Goal: Task Accomplishment & Management: Use online tool/utility

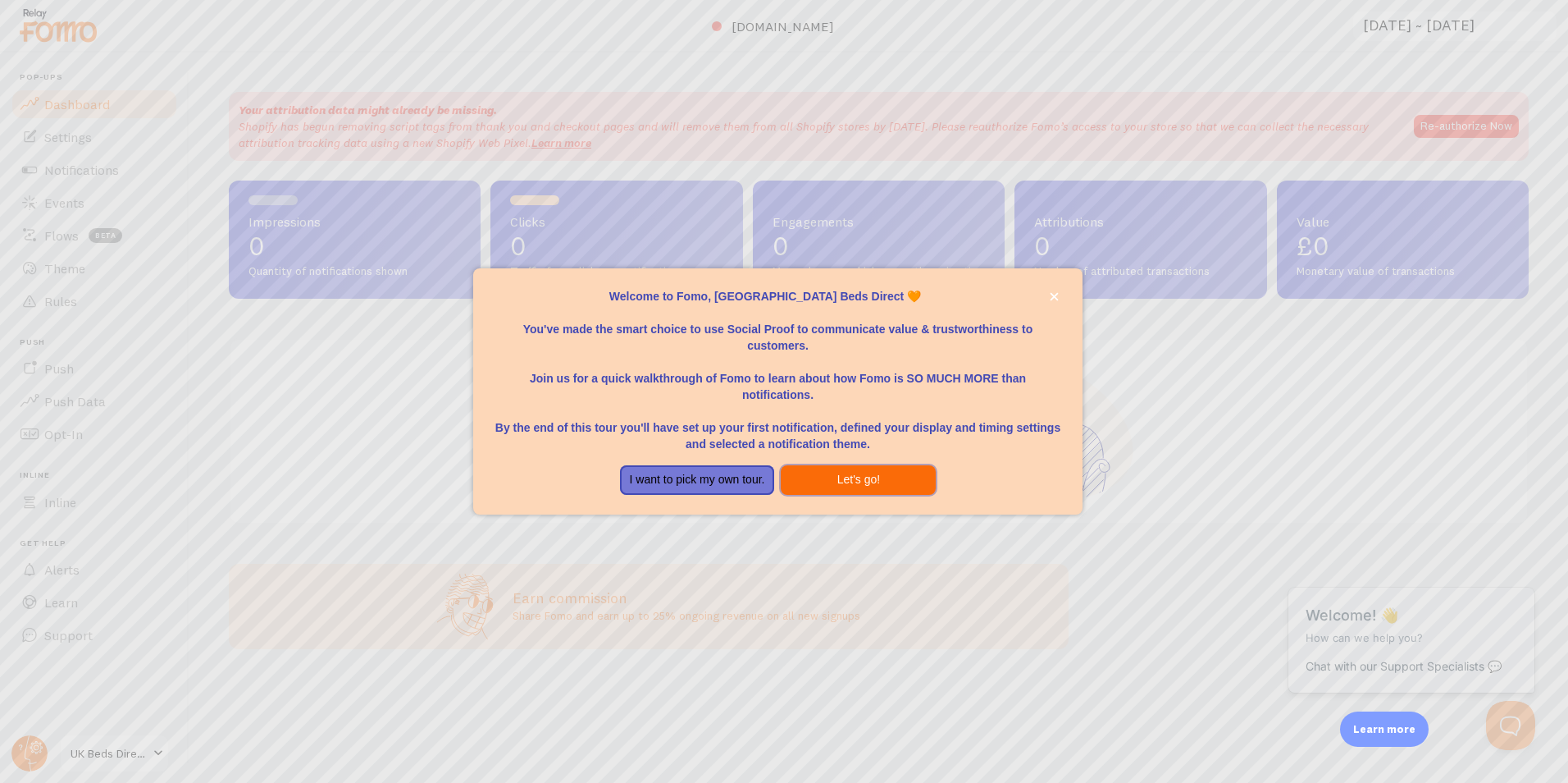
click at [809, 468] on button "Let's go!" at bounding box center [858, 480] width 155 height 30
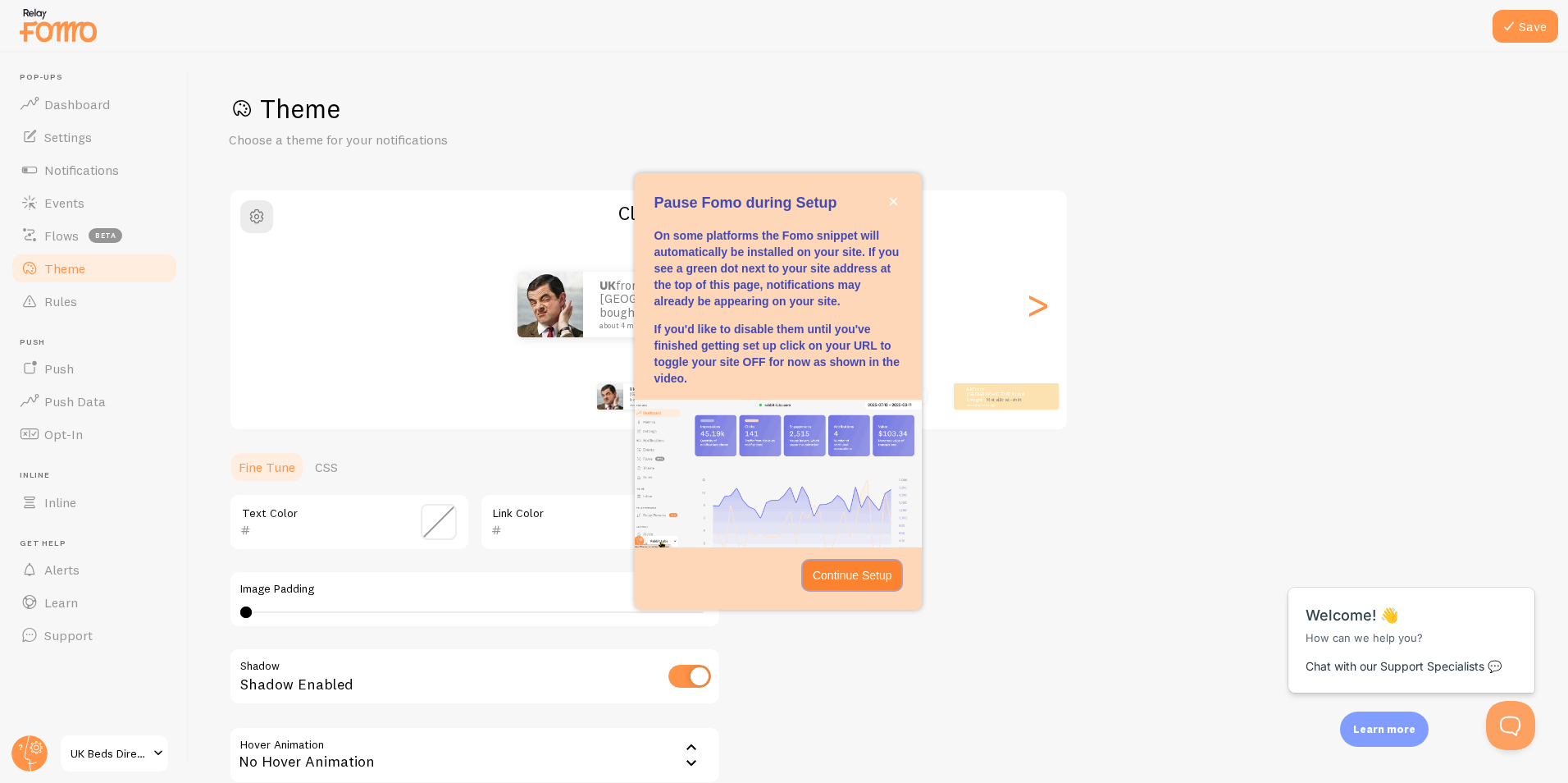
click at [852, 579] on p "Continue Setup" at bounding box center [852, 575] width 80 height 16
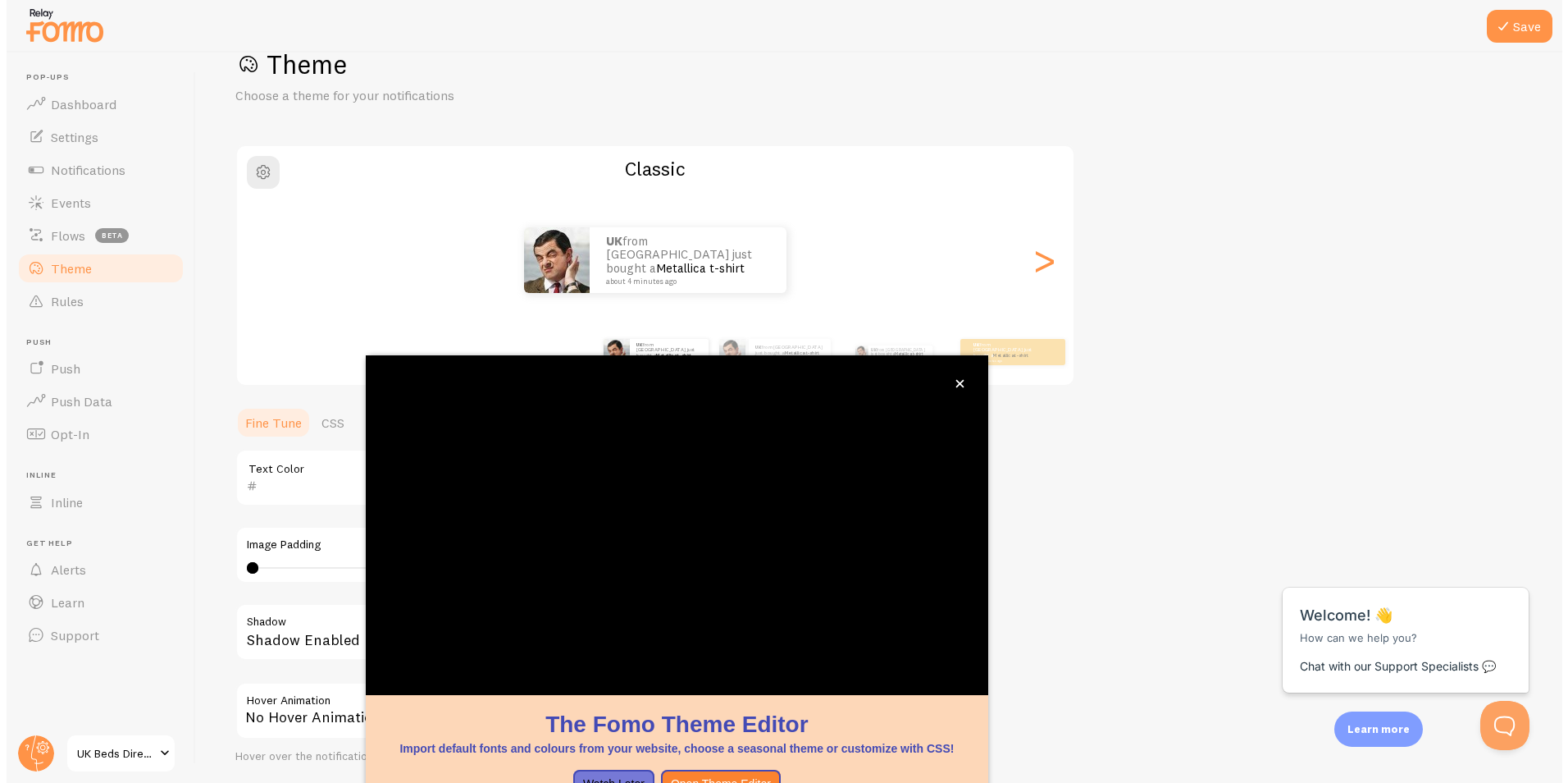
scroll to position [49, 0]
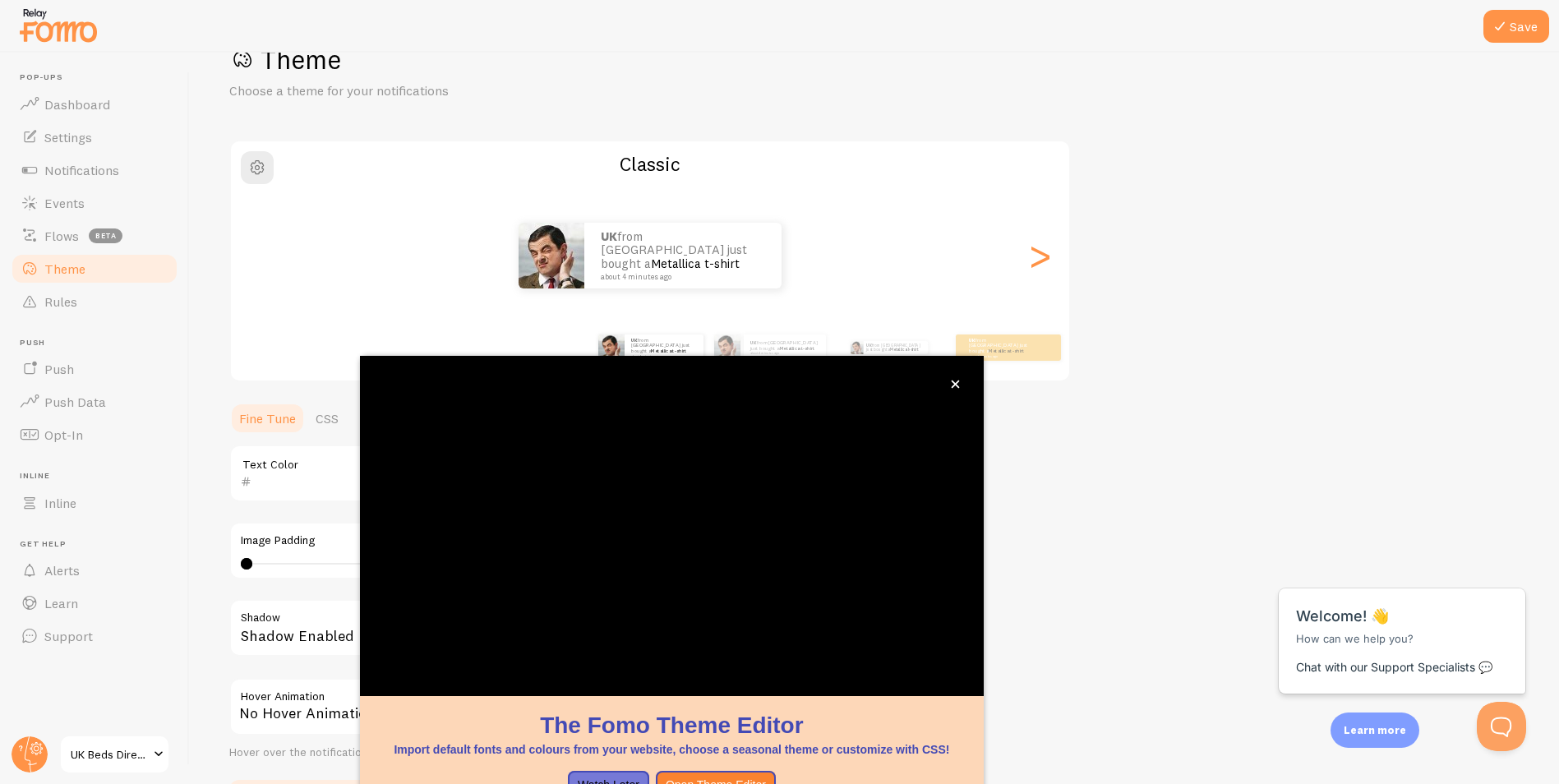
click at [1089, 441] on div "Theme Choose a theme for your notifications Classic UK from [GEOGRAPHIC_DATA] j…" at bounding box center [875, 433] width 1290 height 780
click at [953, 379] on button "close," at bounding box center [955, 384] width 17 height 17
click at [1145, 438] on div "Theme Choose a theme for your notifications Classic UK from [GEOGRAPHIC_DATA] j…" at bounding box center [875, 433] width 1290 height 780
click at [952, 377] on button "close," at bounding box center [955, 384] width 17 height 17
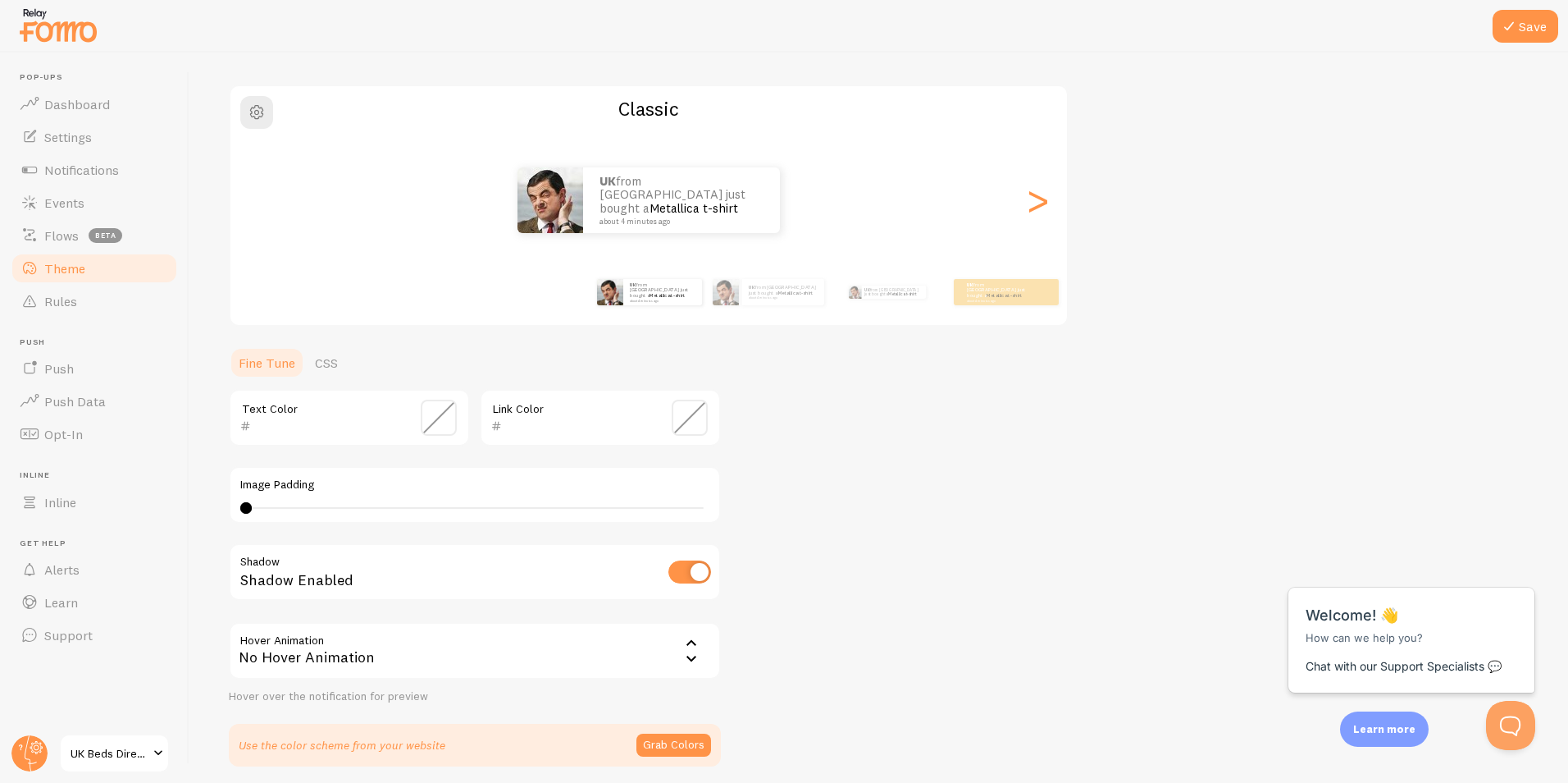
scroll to position [167, 0]
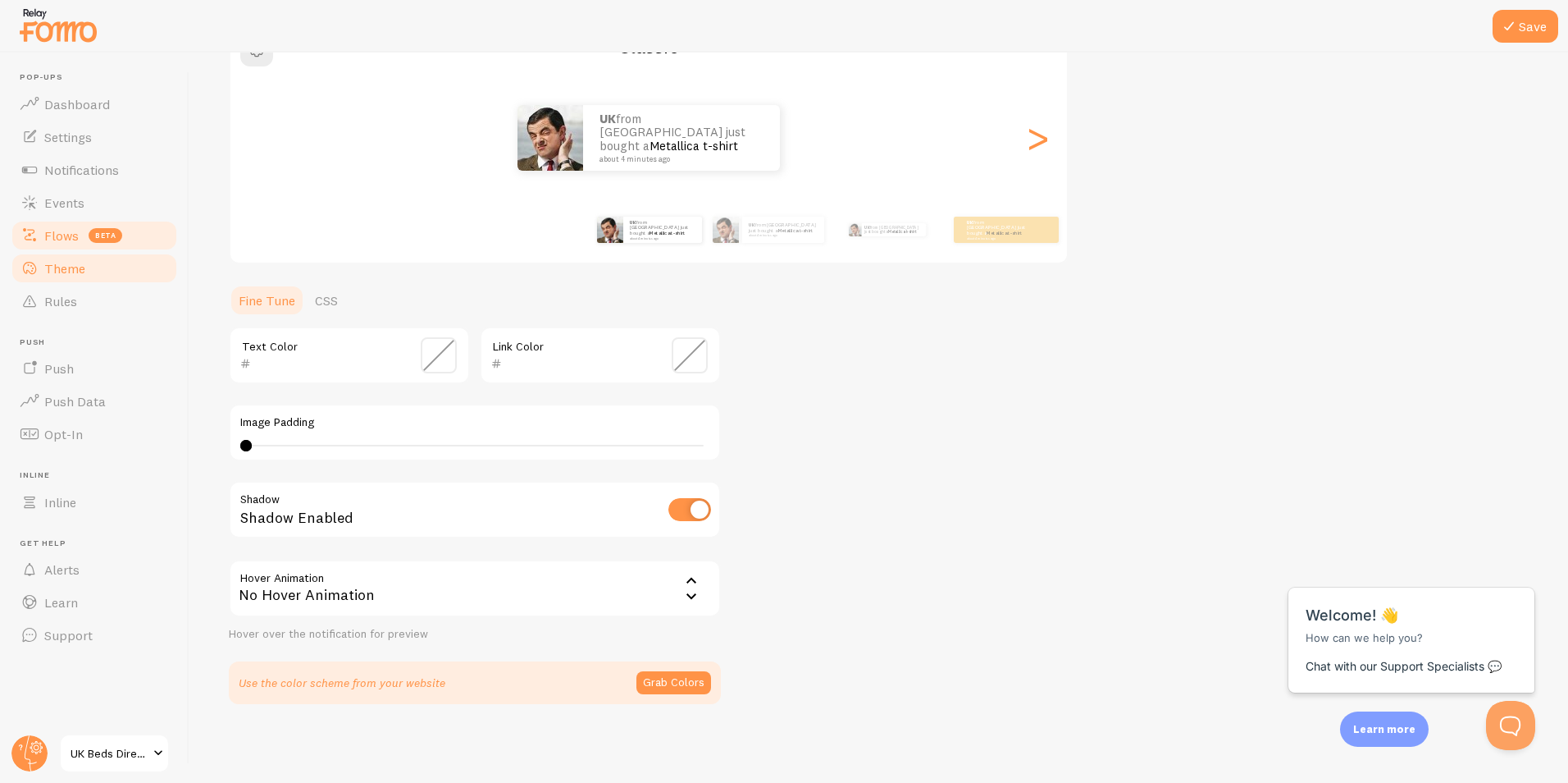
click at [101, 240] on span "beta" at bounding box center [104, 235] width 34 height 14
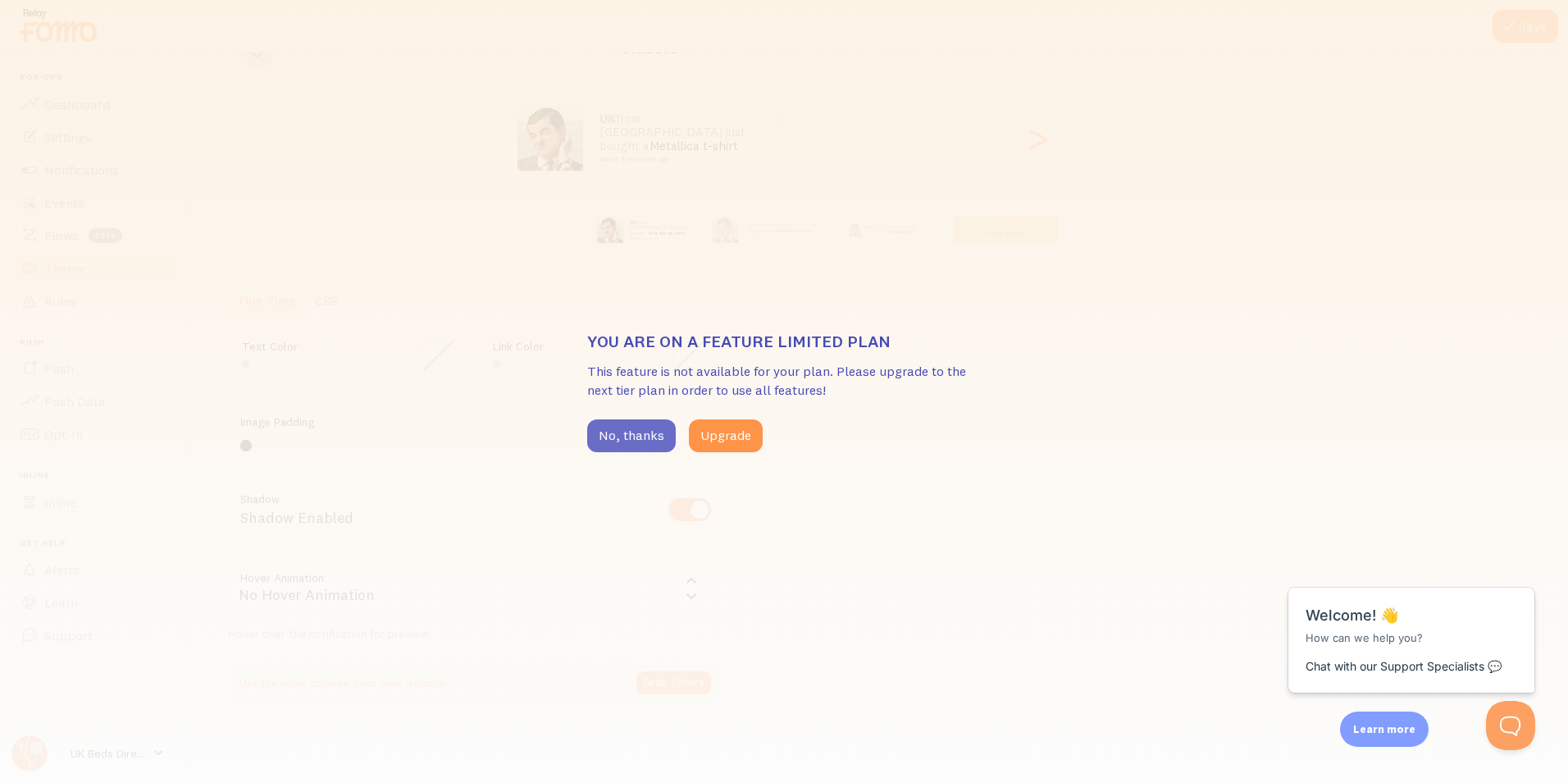
click at [607, 440] on button "No, thanks" at bounding box center [631, 436] width 88 height 33
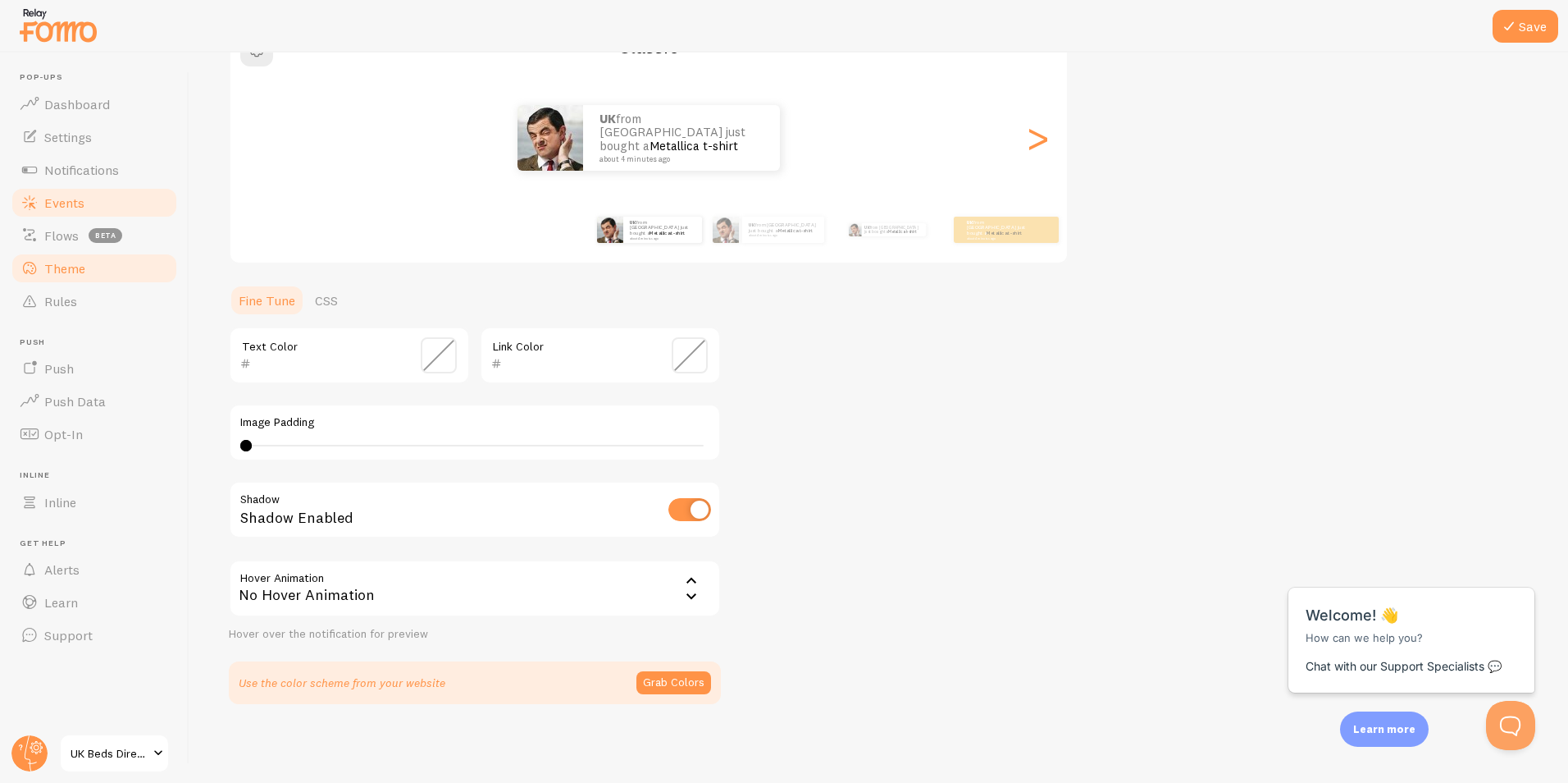
click at [26, 186] on link "Events" at bounding box center [94, 202] width 169 height 33
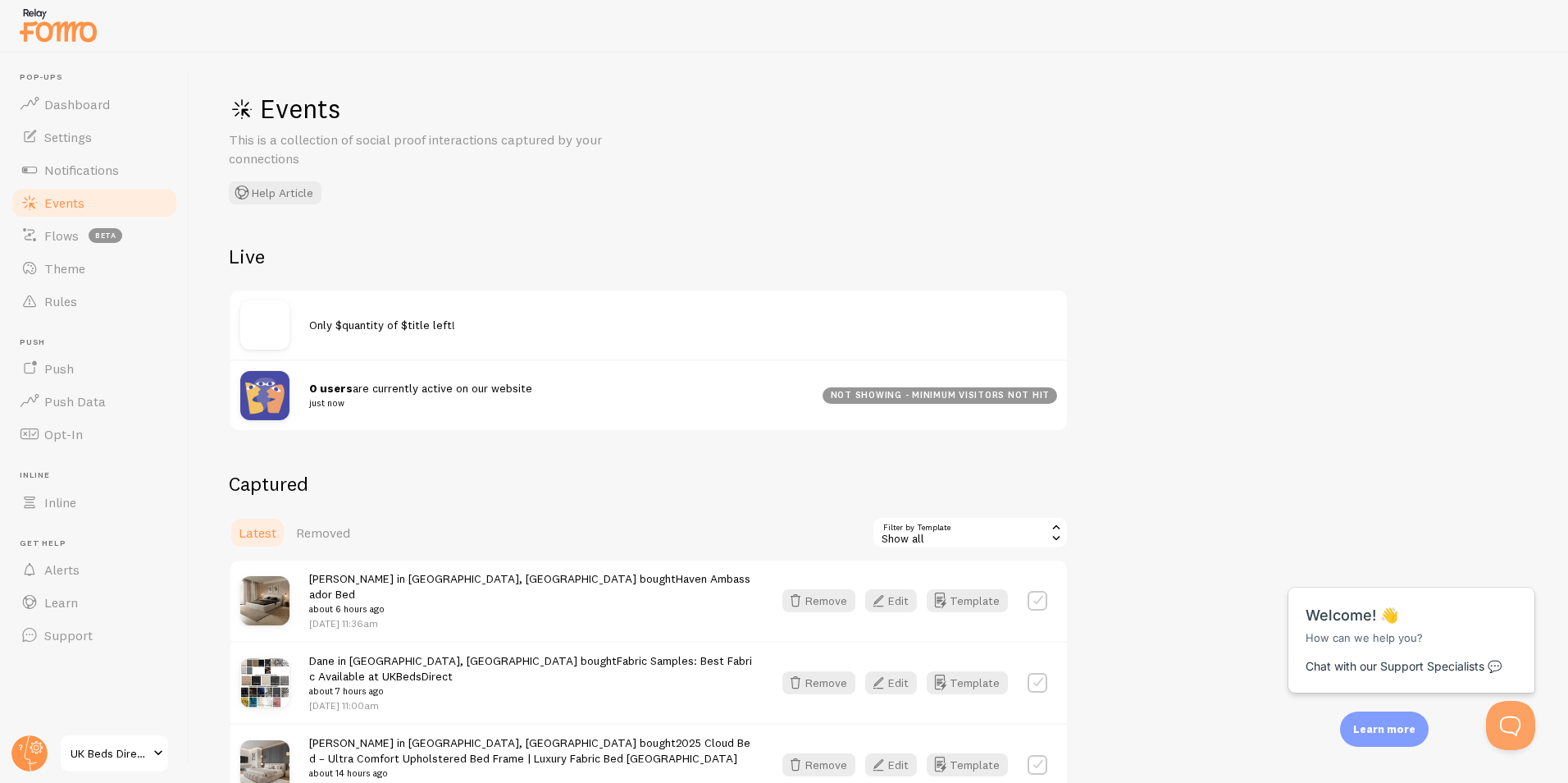
click at [526, 401] on small "just now" at bounding box center [556, 403] width 493 height 14
click at [459, 331] on div "Only $quantity of $title left!" at bounding box center [683, 325] width 748 height 15
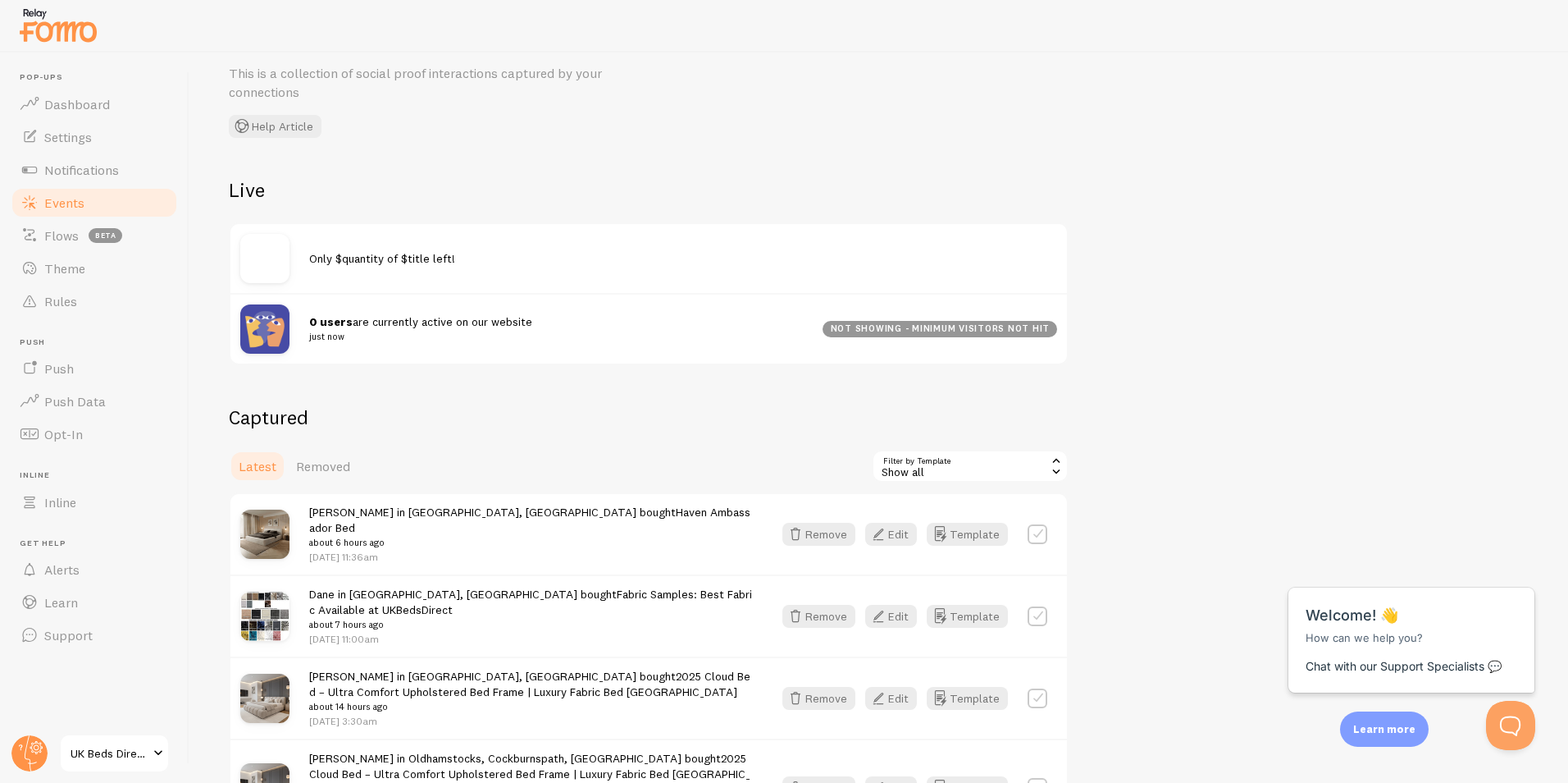
scroll to position [164, 0]
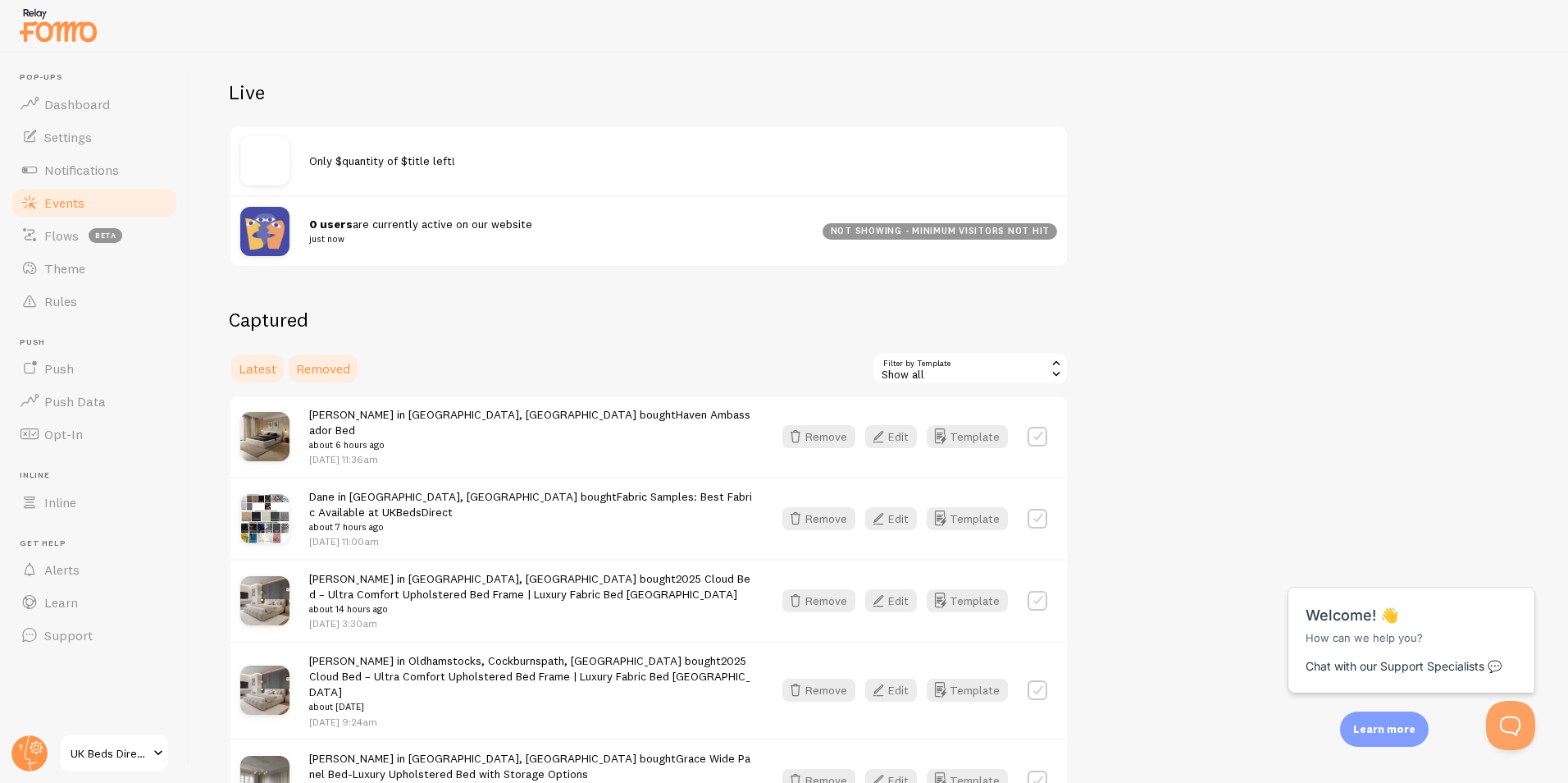
click at [348, 377] on link "Removed" at bounding box center [323, 368] width 74 height 33
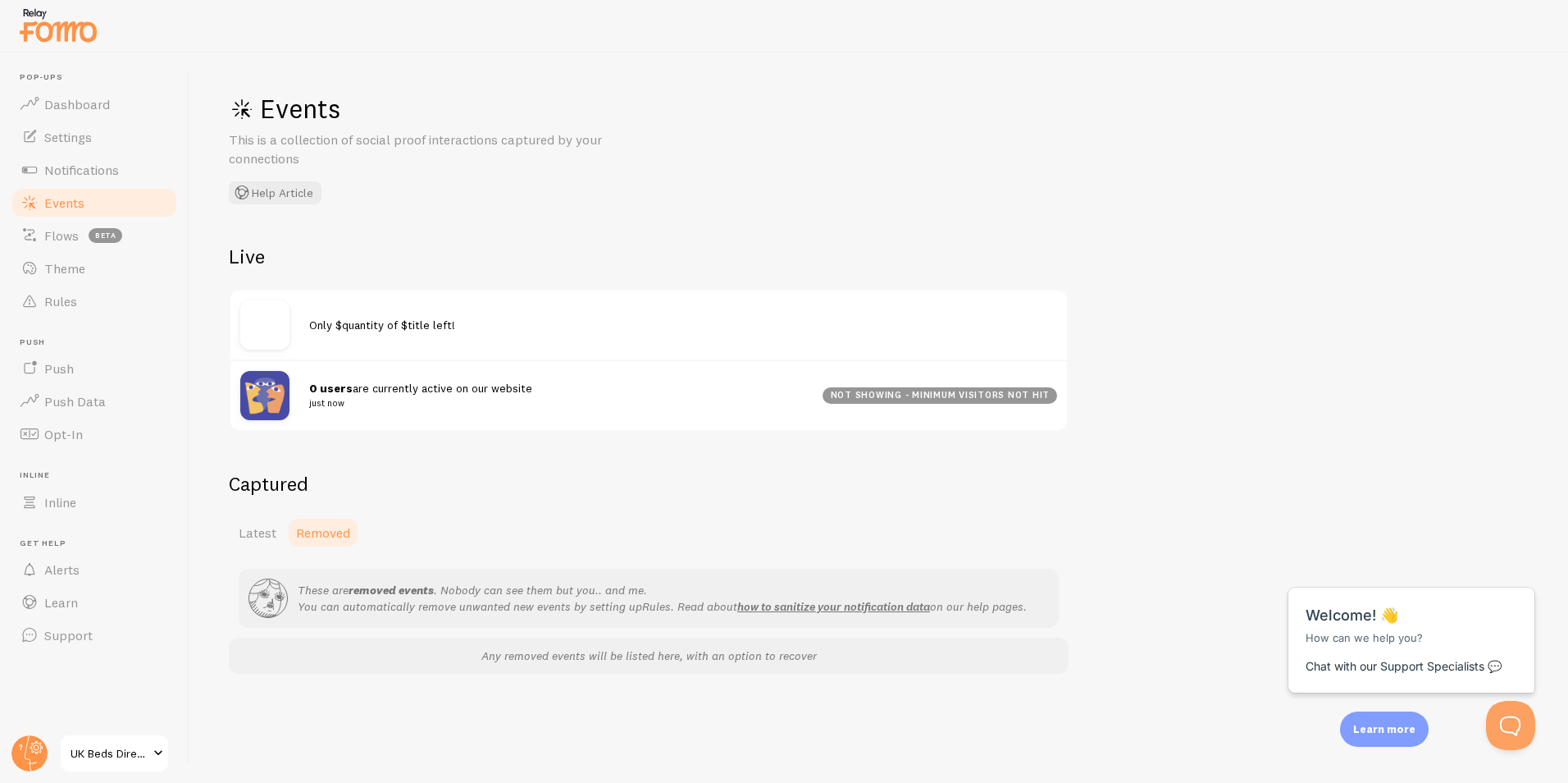
click at [292, 527] on link "Removed" at bounding box center [323, 533] width 74 height 33
click at [261, 538] on span "Latest" at bounding box center [257, 532] width 37 height 16
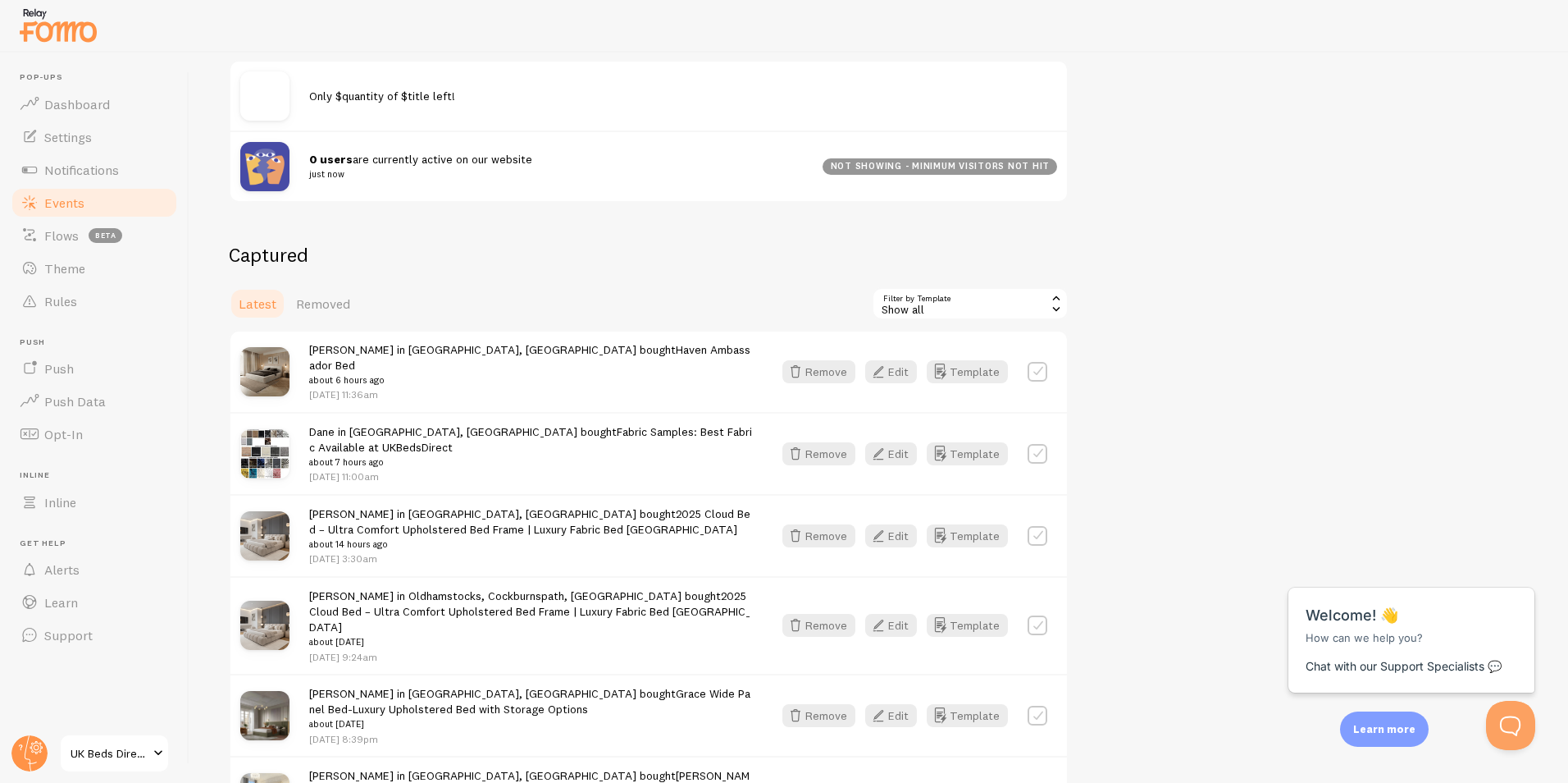
scroll to position [410, 0]
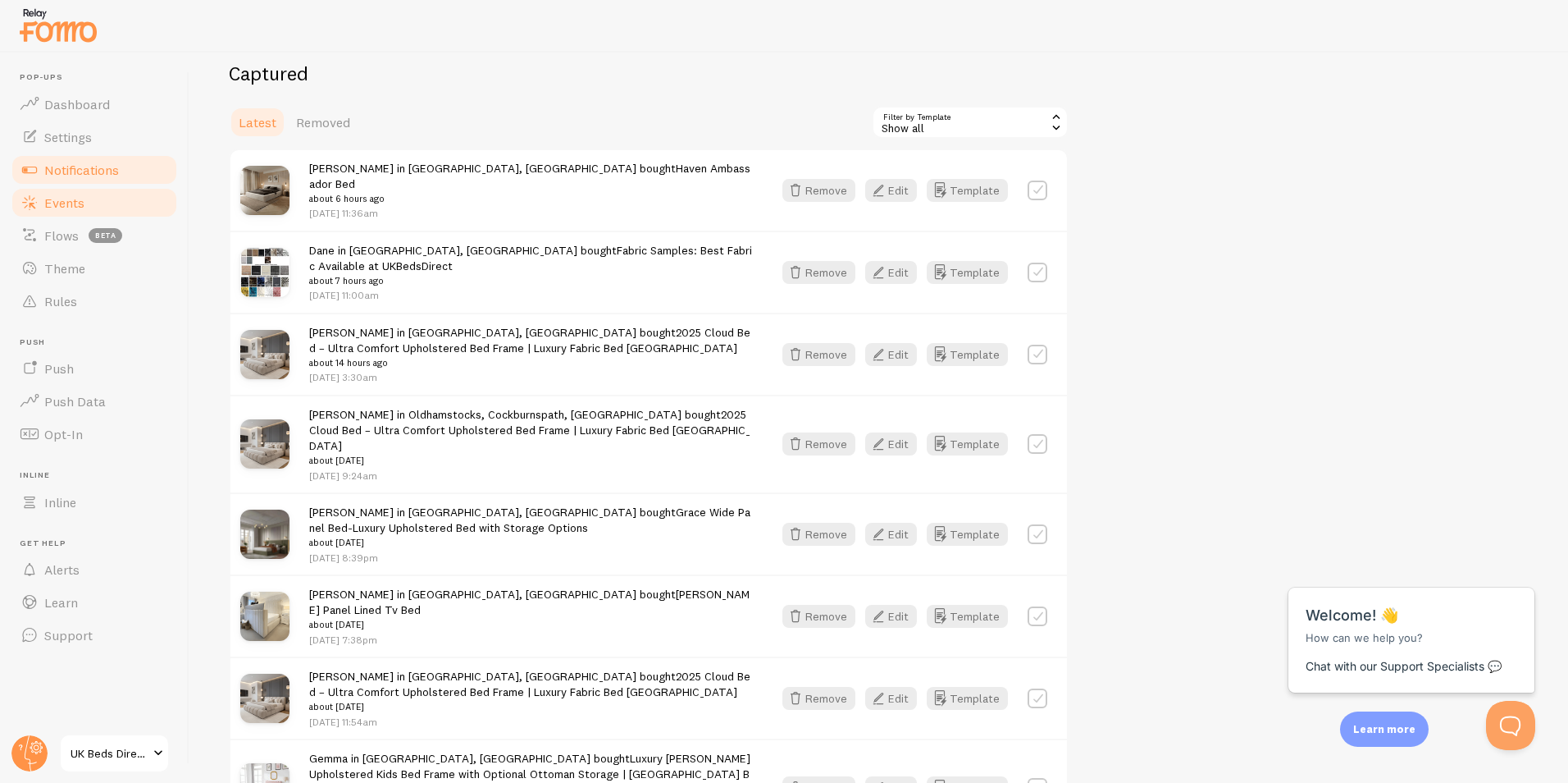
click at [113, 166] on span "Notifications" at bounding box center [81, 170] width 75 height 16
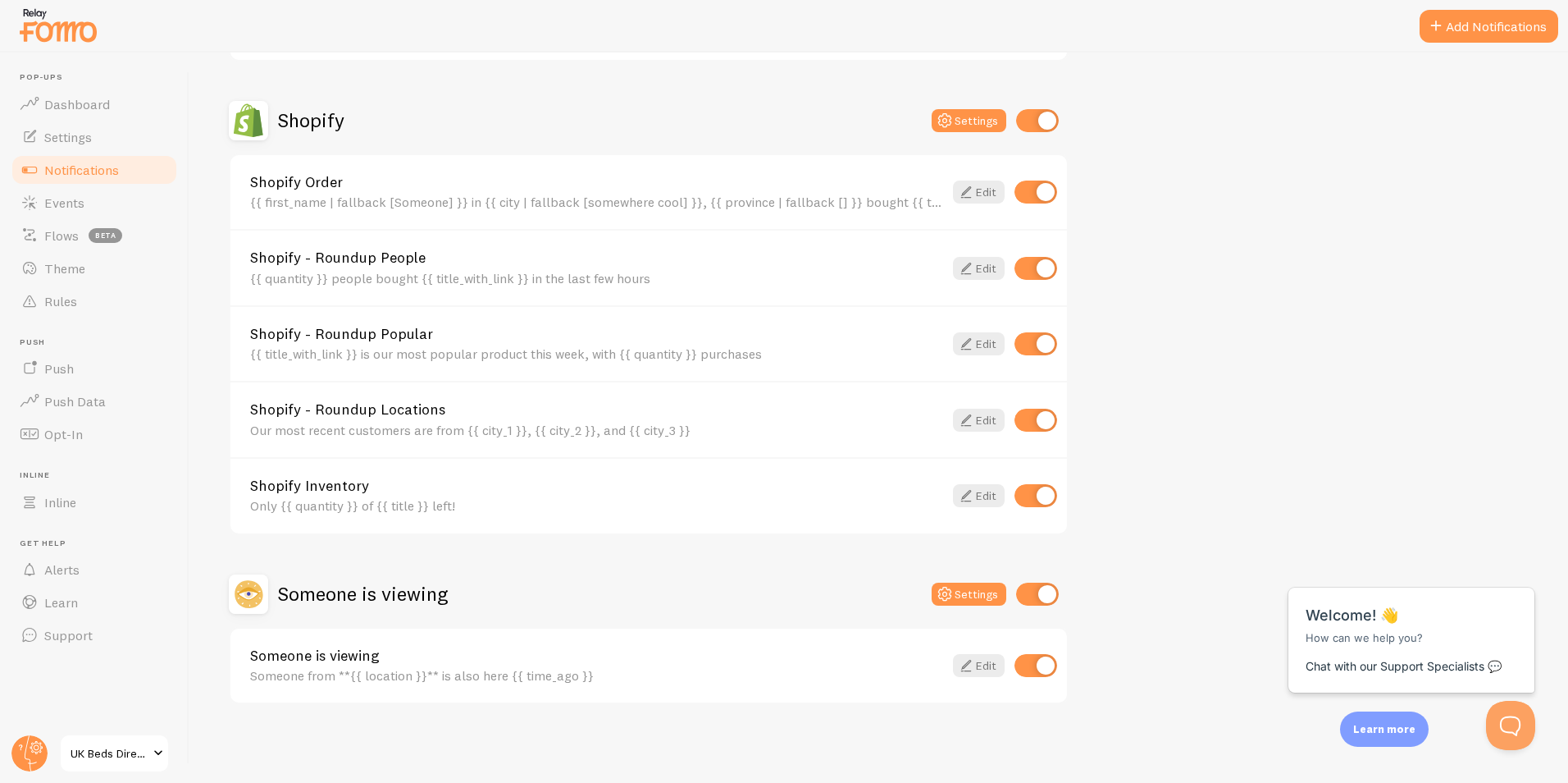
scroll to position [457, 0]
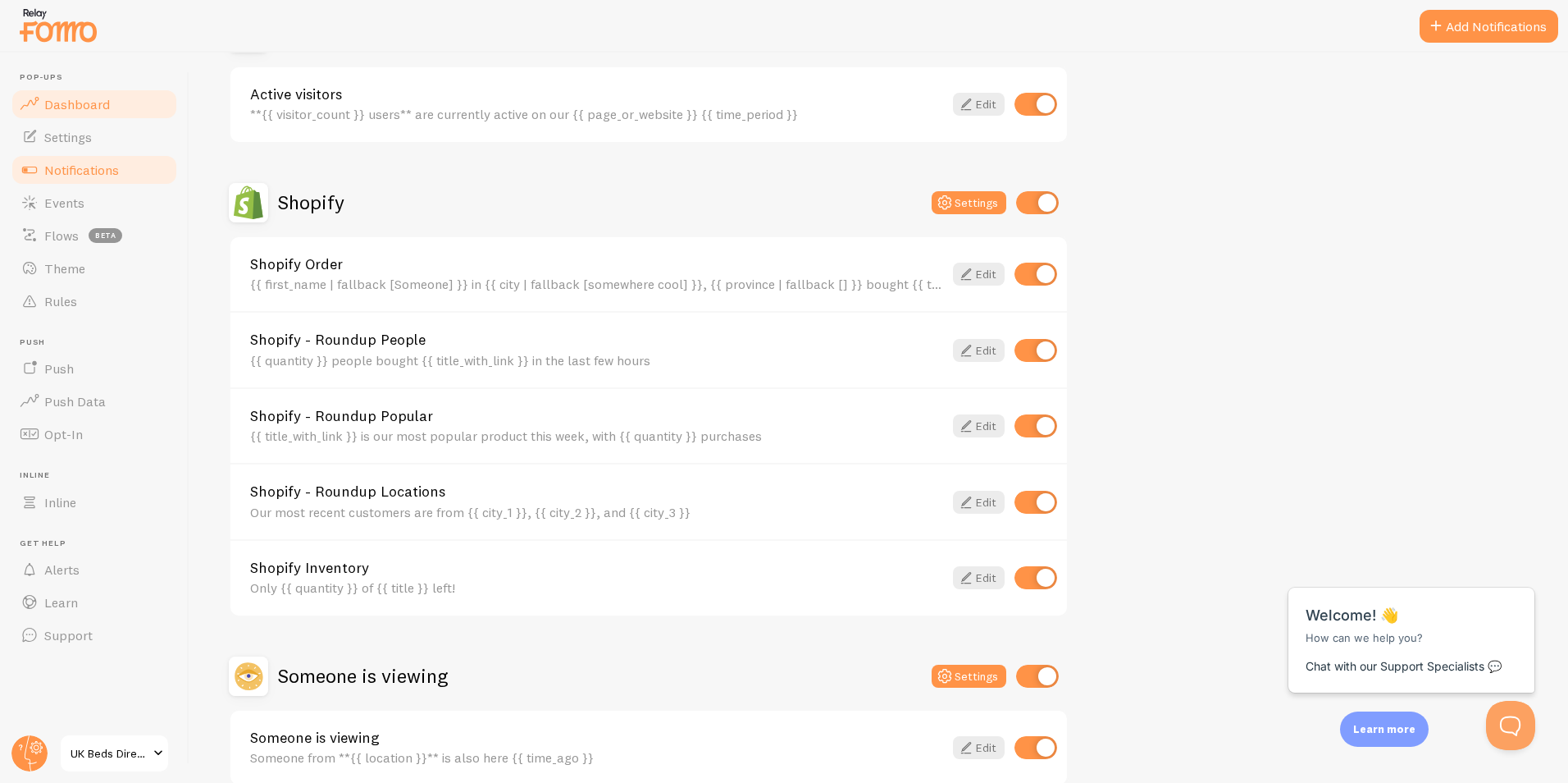
click at [86, 117] on link "Dashboard" at bounding box center [94, 104] width 169 height 33
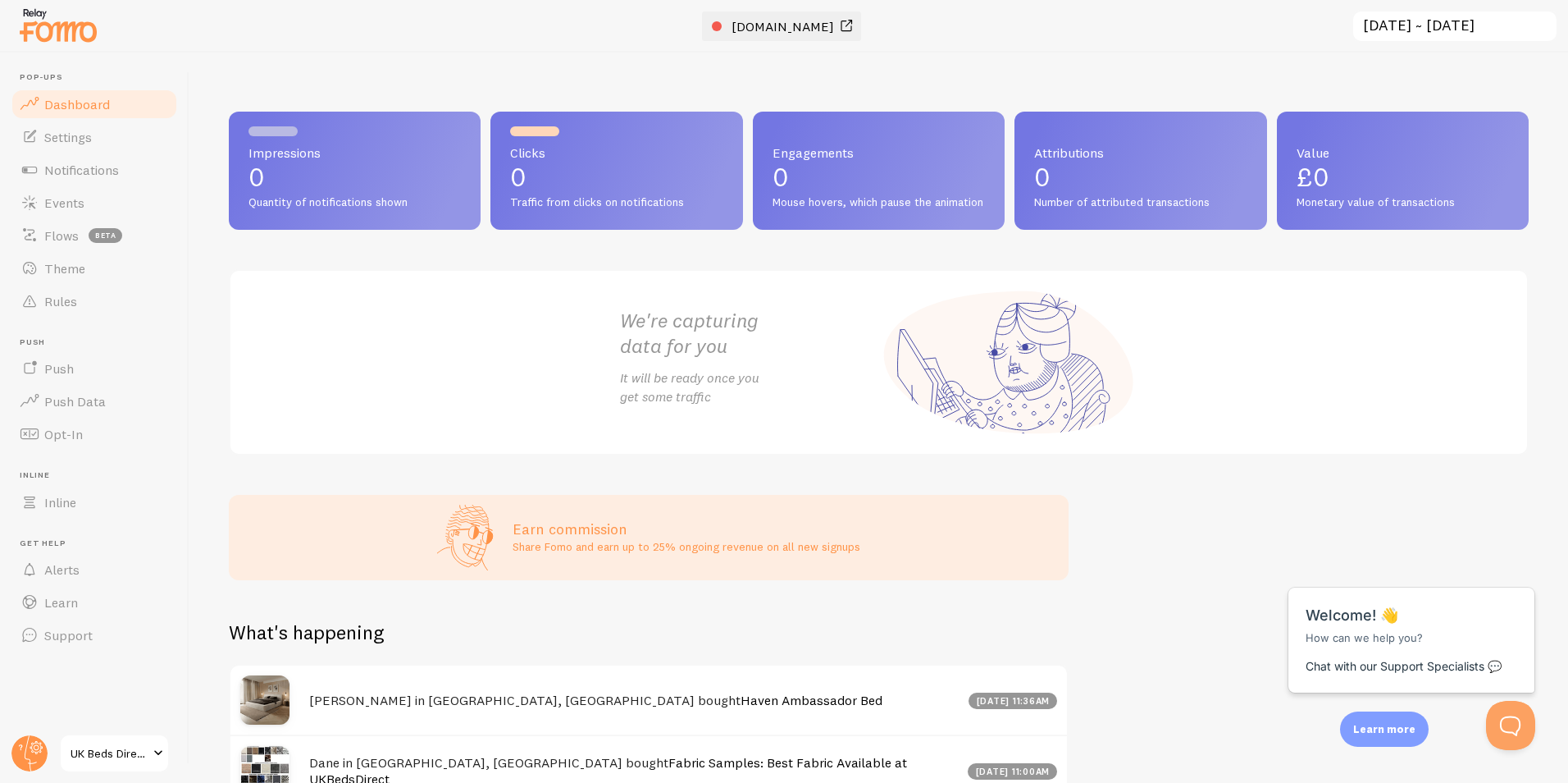
click at [732, 18] on span "[DOMAIN_NAME]" at bounding box center [783, 26] width 102 height 16
click at [542, 365] on div "We're capturing data for you It will be ready once you get some traffic" at bounding box center [878, 362] width 1300 height 186
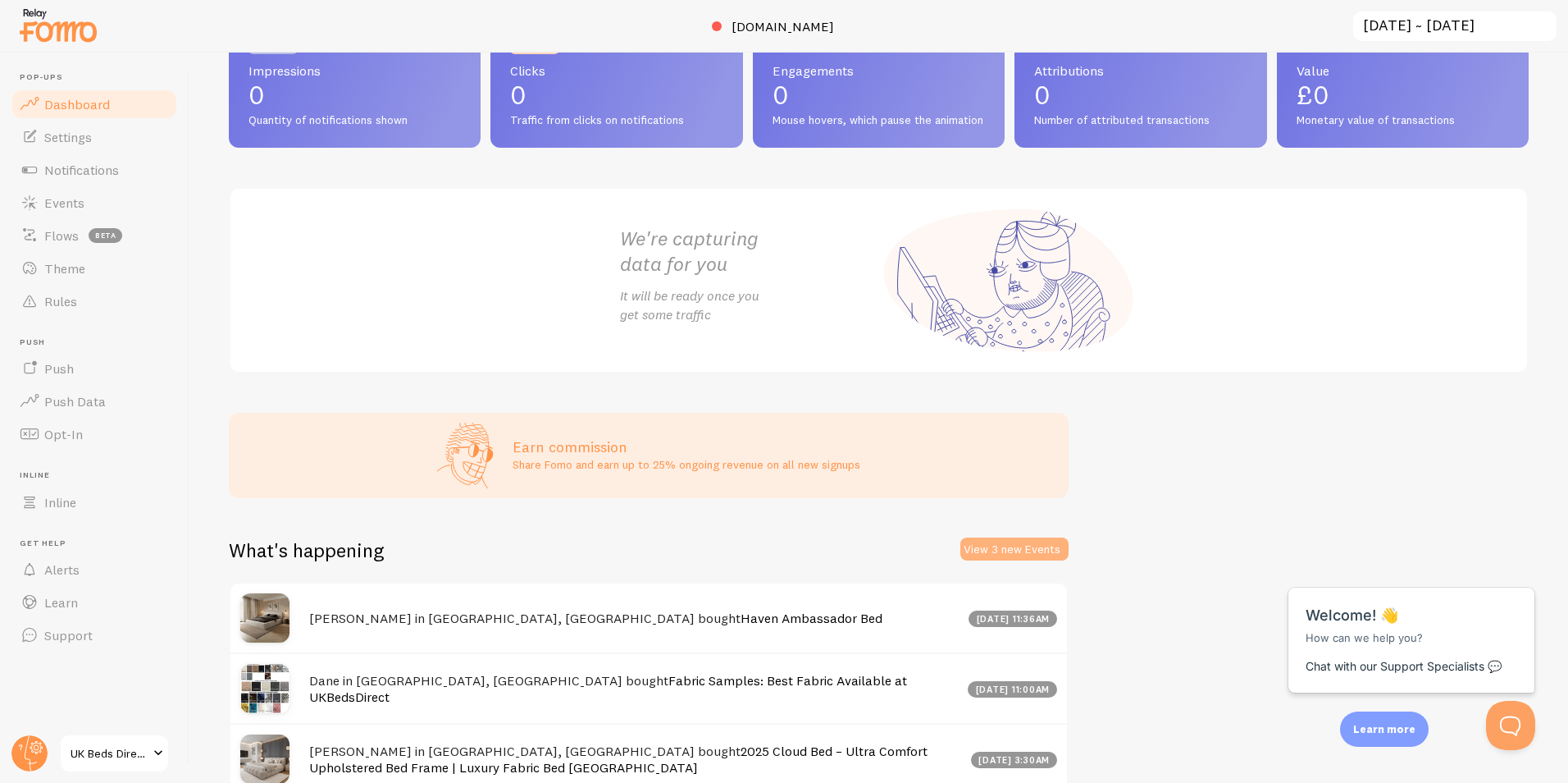
click at [980, 561] on button "View 3 new Events" at bounding box center [1014, 549] width 108 height 23
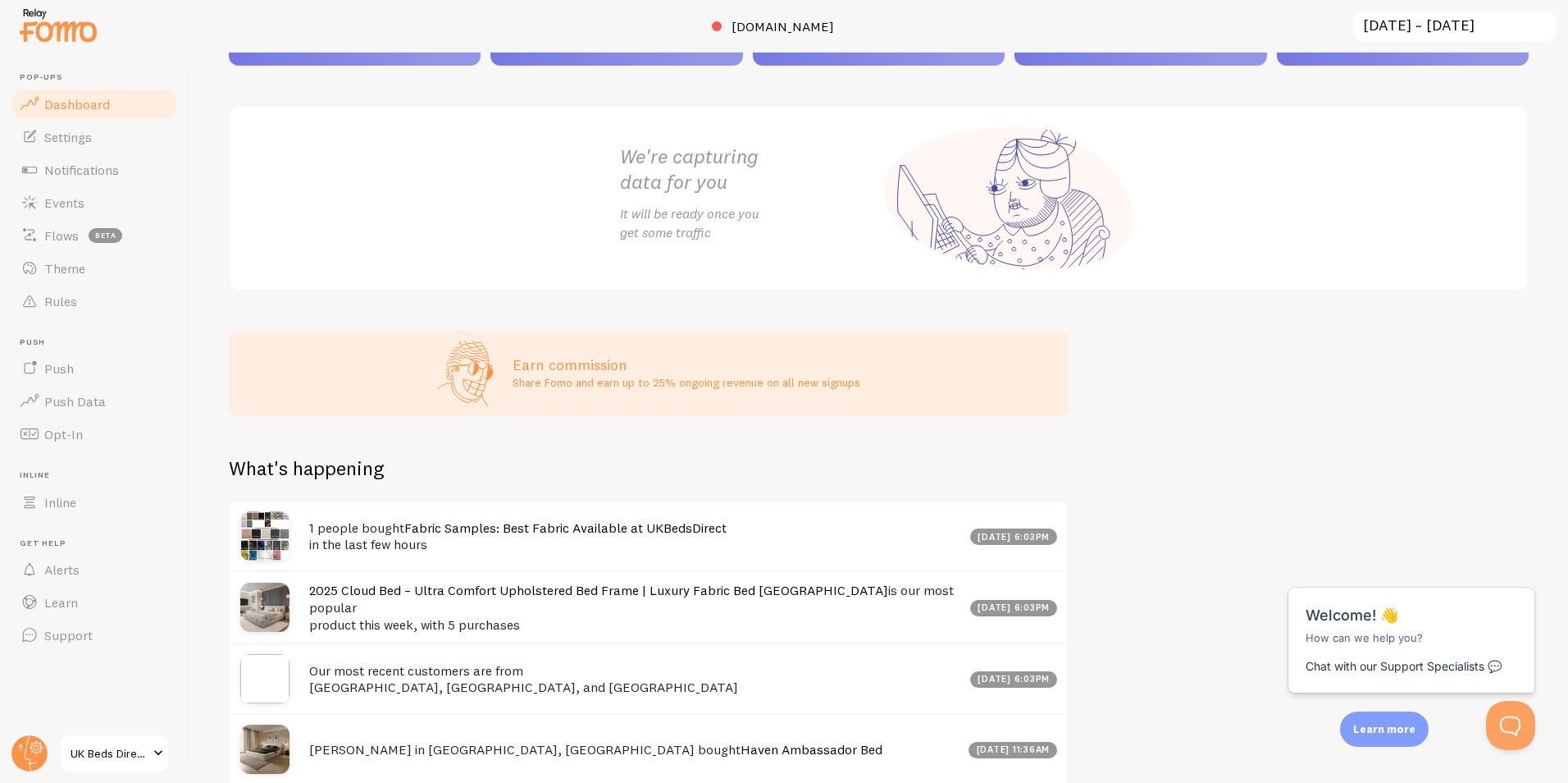
scroll to position [246, 0]
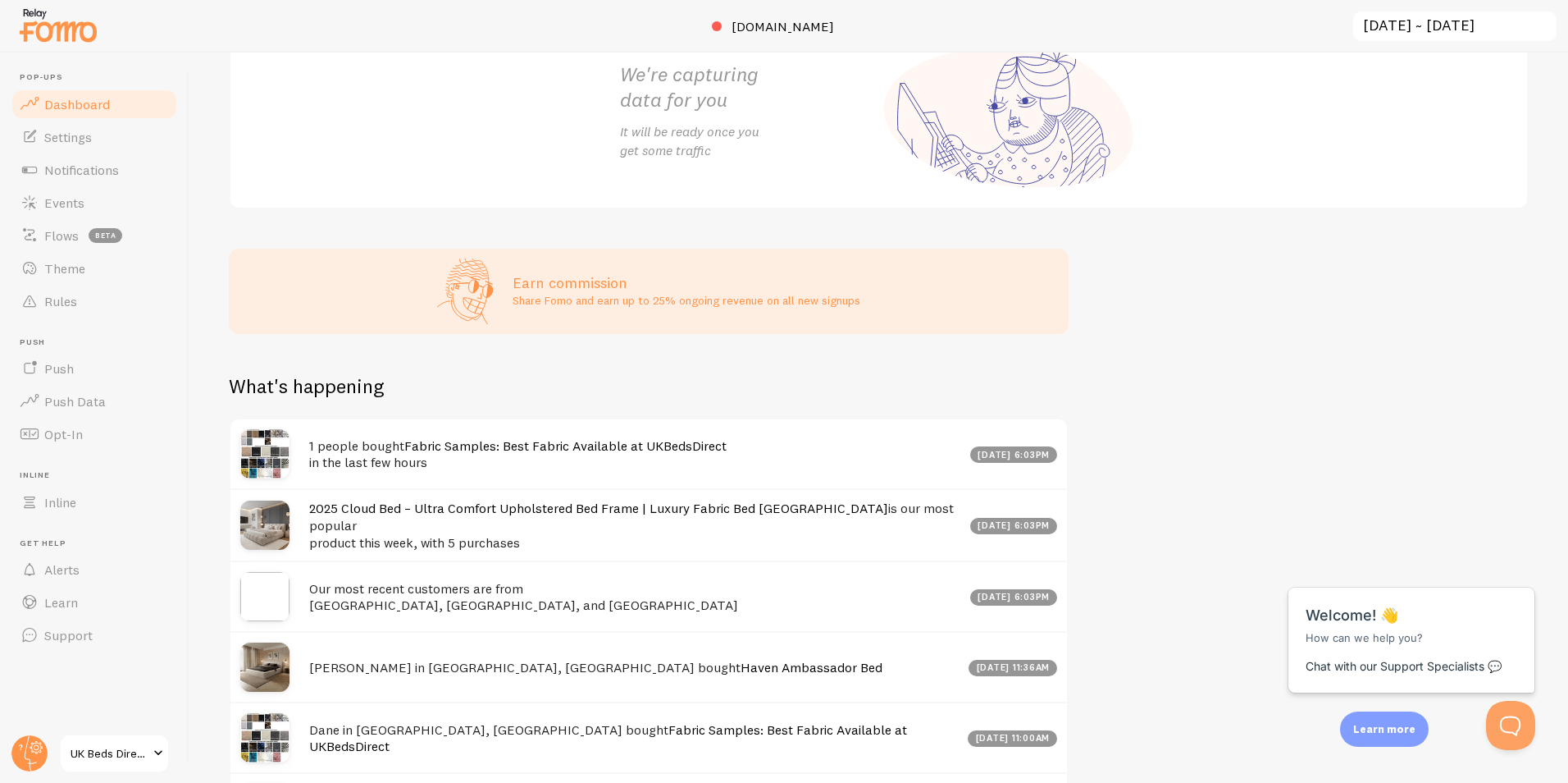
click at [607, 515] on div "2025 Cloud Bed – Ultra Comfort Upholstered Bed Frame | Luxury Fabric Bed UK is …" at bounding box center [648, 523] width 836 height 72
click at [596, 540] on h4 "2025 Cloud Bed – Ultra Comfort Upholstered Bed Frame | Luxury Fabric Bed UK is …" at bounding box center [635, 524] width 651 height 51
click at [586, 517] on link "2025 Cloud Bed – Ultra Comfort Upholstered Bed Frame | Luxury Fabric Bed [GEOGR…" at bounding box center [599, 507] width 579 height 16
